Goal: Information Seeking & Learning: Learn about a topic

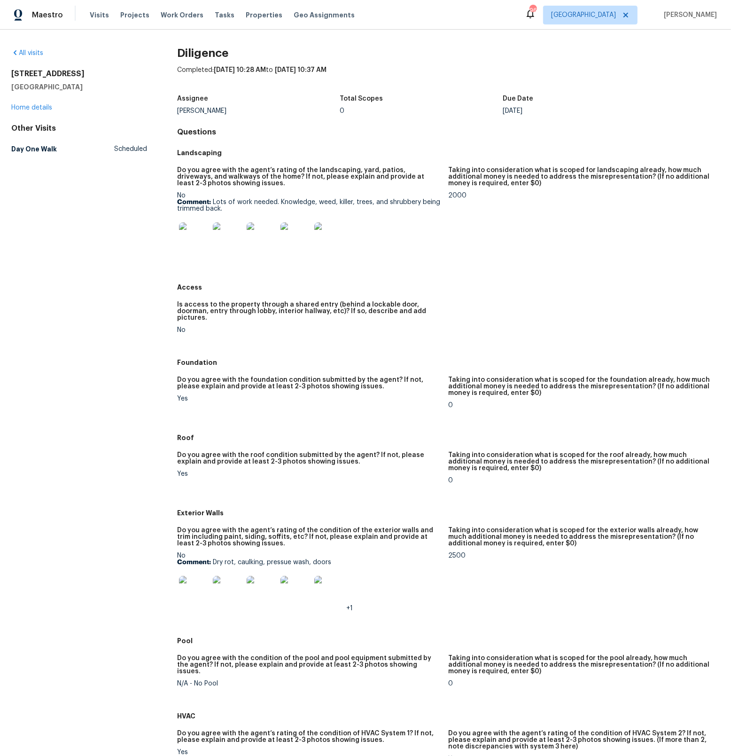
click at [196, 241] on img at bounding box center [194, 237] width 30 height 30
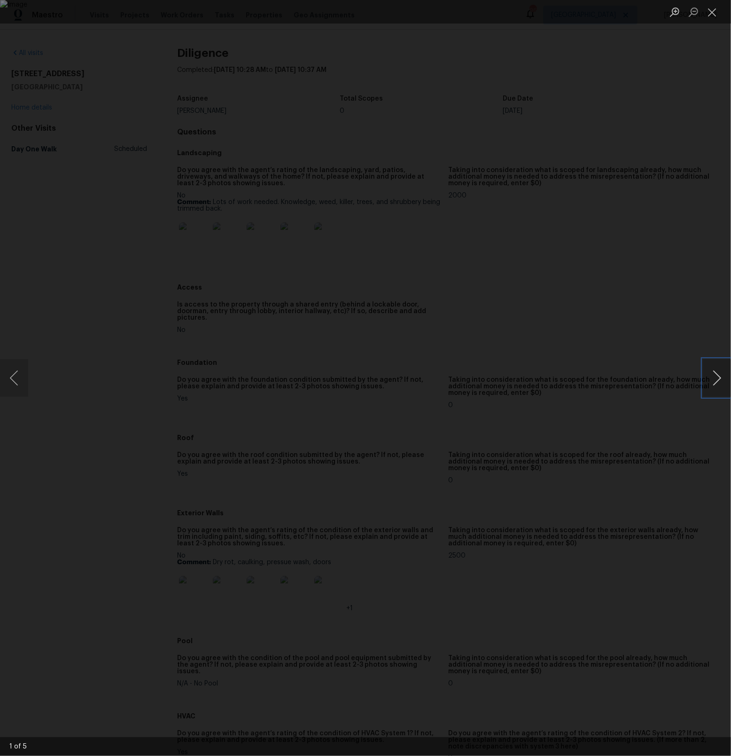
click at [711, 376] on button "Next image" at bounding box center [717, 378] width 28 height 38
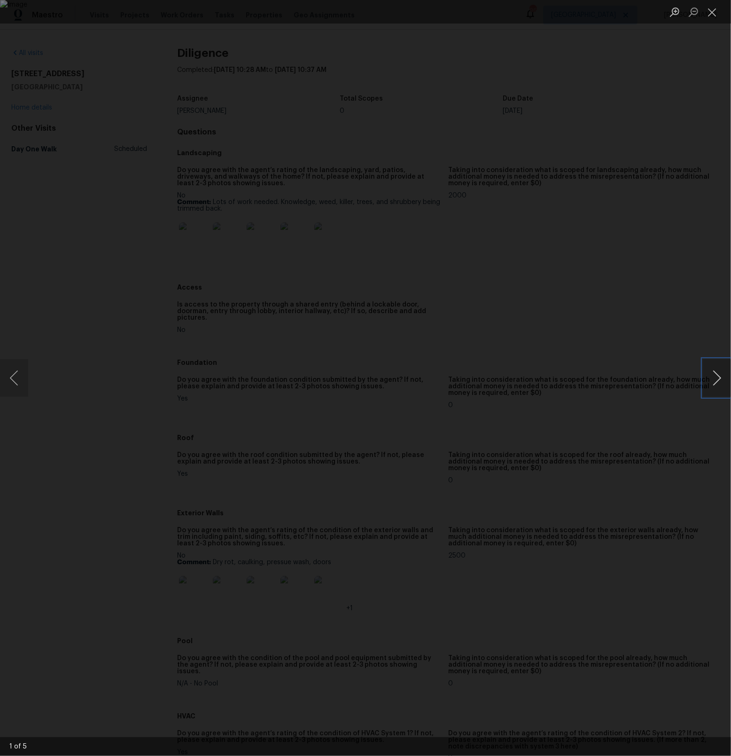
click at [711, 376] on button "Next image" at bounding box center [717, 378] width 28 height 38
click at [670, 119] on div "Lightbox" at bounding box center [365, 378] width 731 height 756
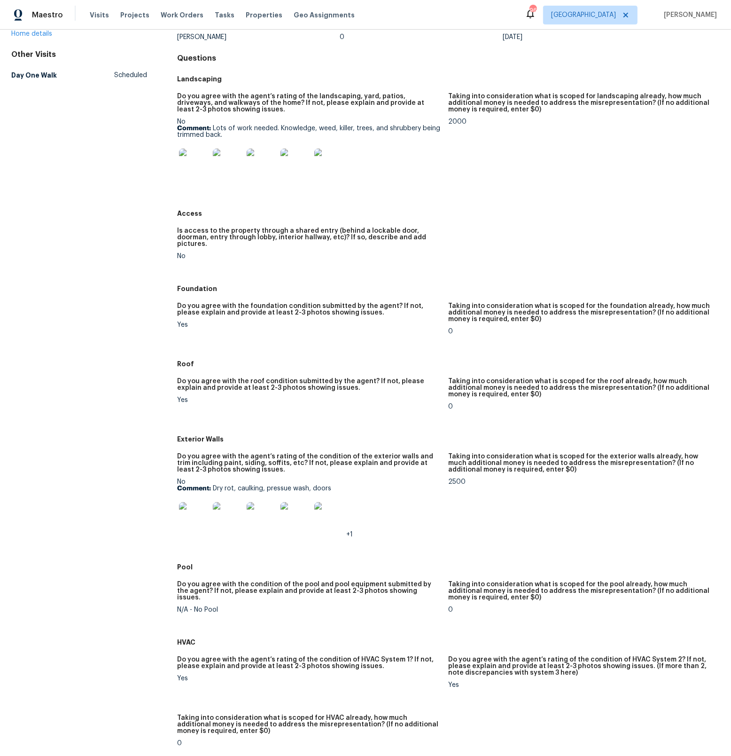
scroll to position [80, 0]
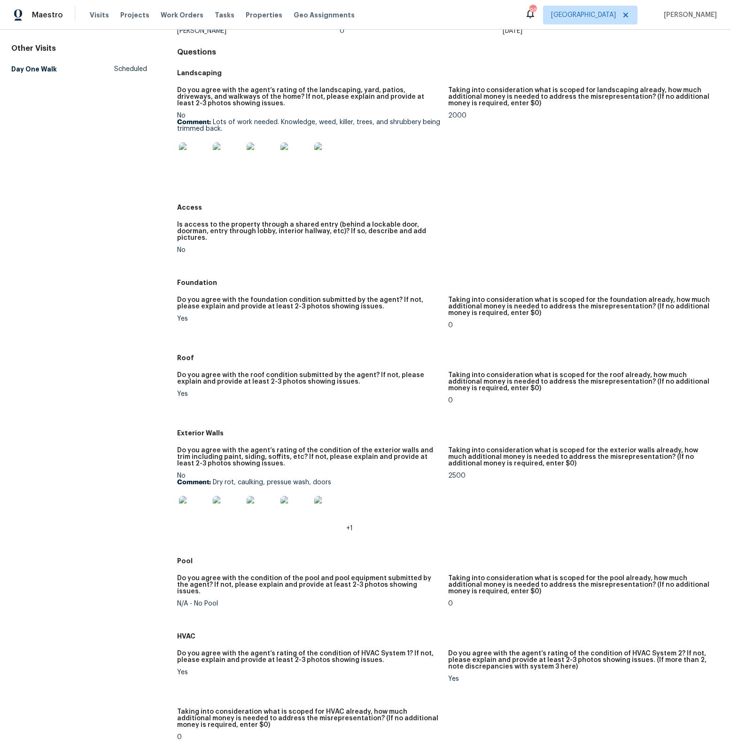
click at [193, 505] on img at bounding box center [194, 511] width 30 height 30
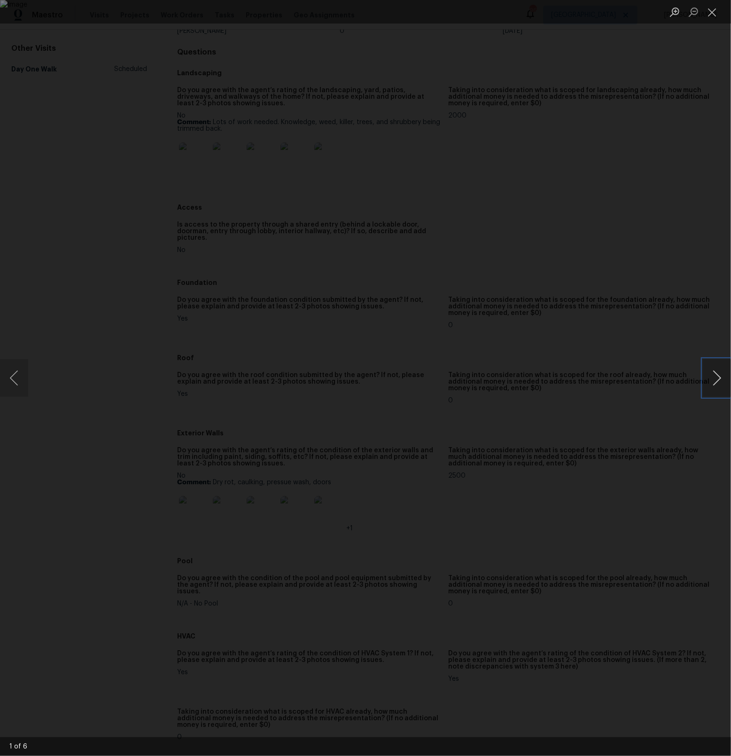
click at [712, 384] on button "Next image" at bounding box center [717, 378] width 28 height 38
click at [684, 150] on div "Lightbox" at bounding box center [365, 378] width 731 height 756
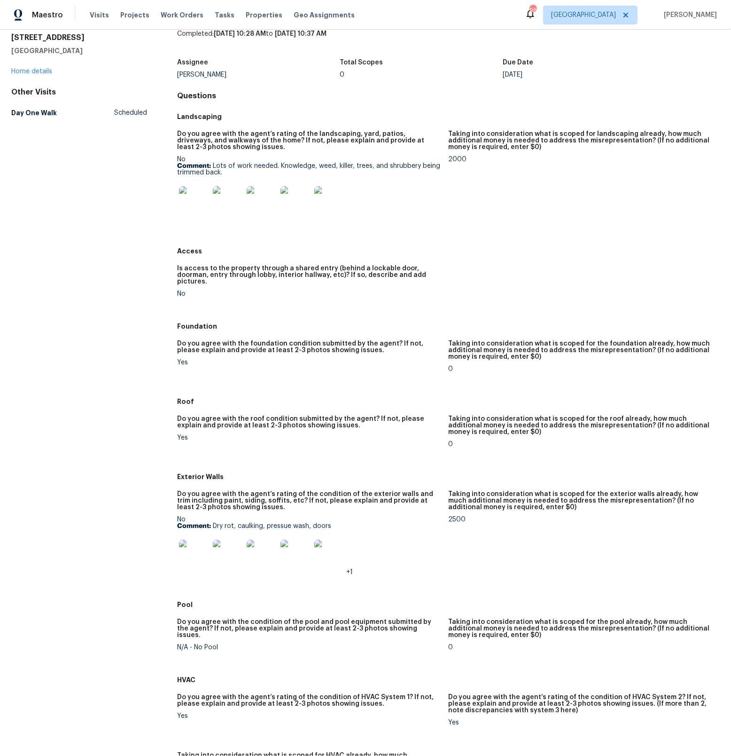
scroll to position [0, 0]
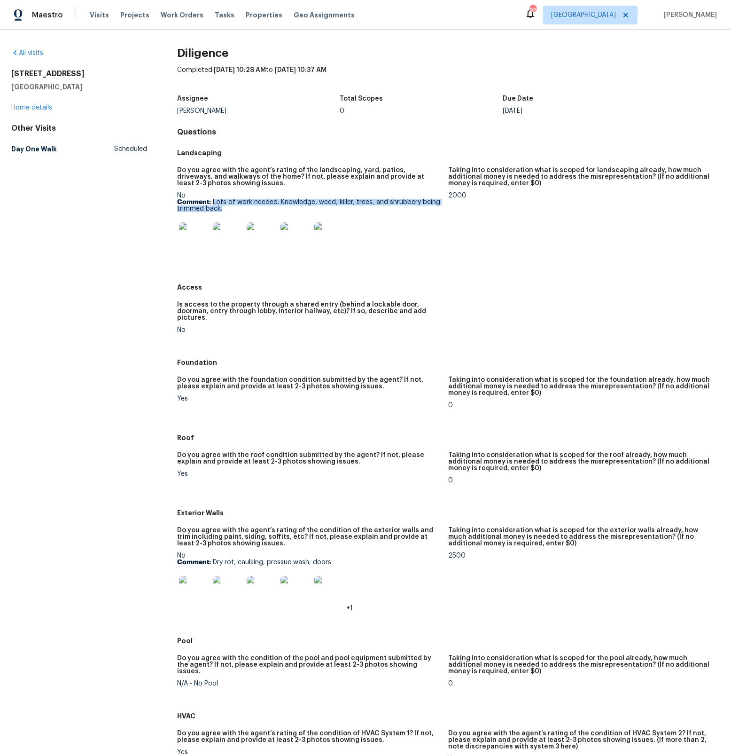
drag, startPoint x: 221, startPoint y: 212, endPoint x: 213, endPoint y: 203, distance: 12.3
click at [213, 203] on p "Comment: Lots of work needed. Knowledge, weed, killer, trees, and shrubbery bei…" at bounding box center [309, 205] width 264 height 13
copy p "Lots of work needed. Knowledge, weed, killer, trees, and shrubbery being trimme…"
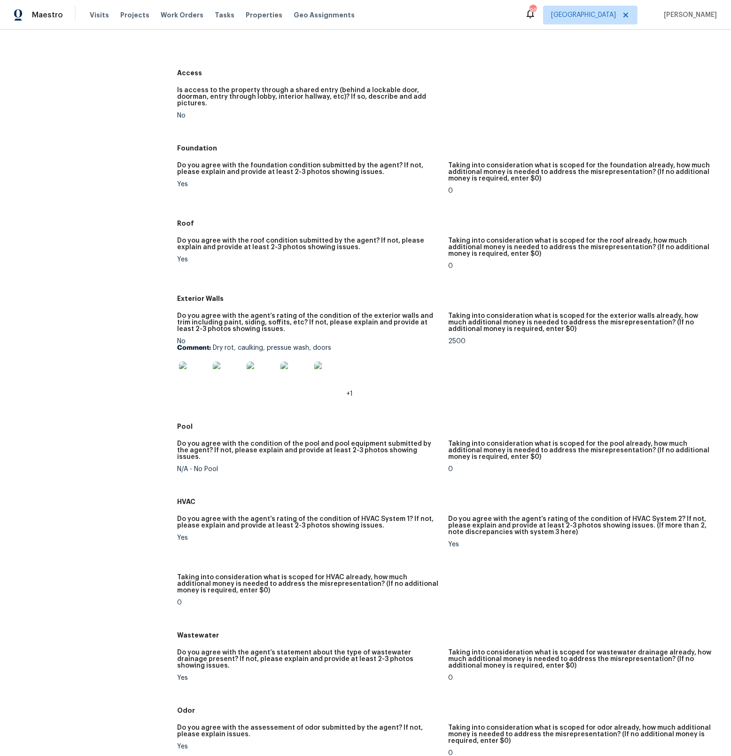
scroll to position [222, 0]
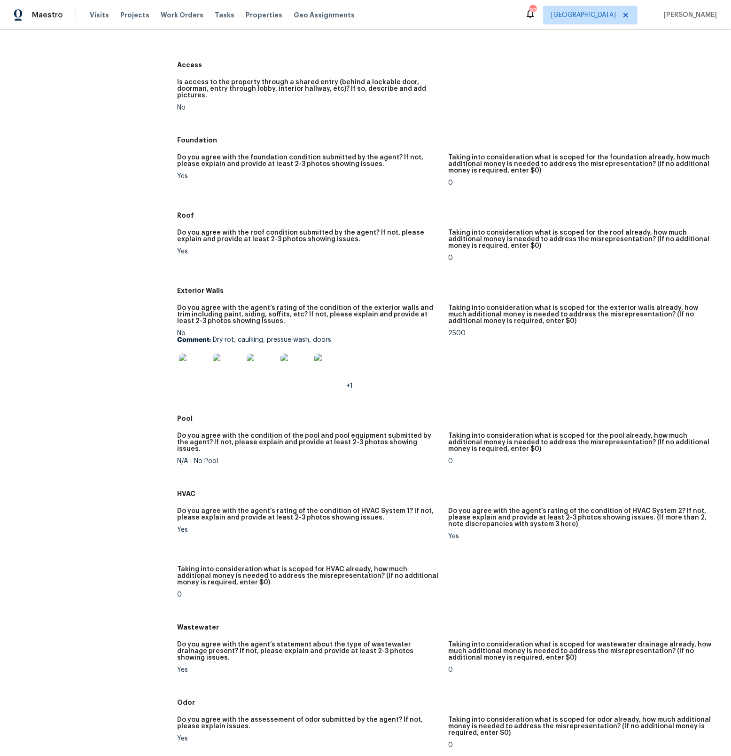
click at [331, 337] on p "Comment: Dry rot, caulking, pressue wash, doors" at bounding box center [309, 340] width 264 height 7
drag, startPoint x: 331, startPoint y: 333, endPoint x: 214, endPoint y: 334, distance: 116.6
click at [214, 337] on p "Comment: Dry rot, caulking, pressue wash, doors" at bounding box center [309, 340] width 264 height 7
copy p "Dry rot, caulking, pressue wash, doors"
